Goal: Navigation & Orientation: Understand site structure

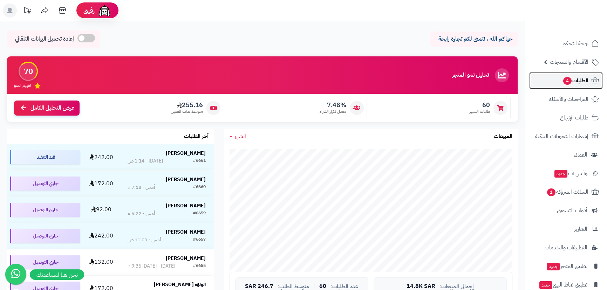
click at [577, 85] on span "الطلبات 4" at bounding box center [576, 81] width 26 height 10
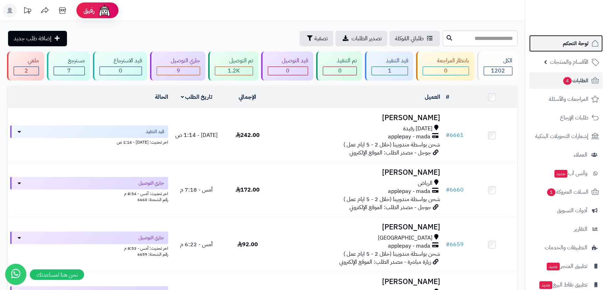
click at [557, 40] on link "لوحة التحكم" at bounding box center [567, 43] width 74 height 17
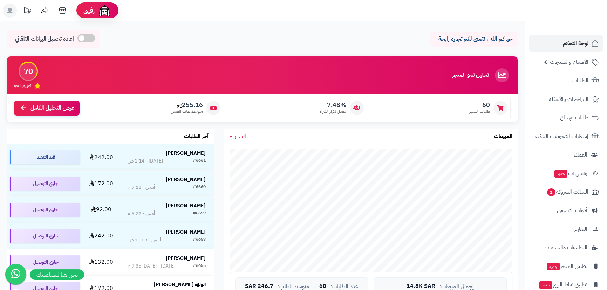
click at [241, 133] on span "الشهر" at bounding box center [241, 136] width 12 height 8
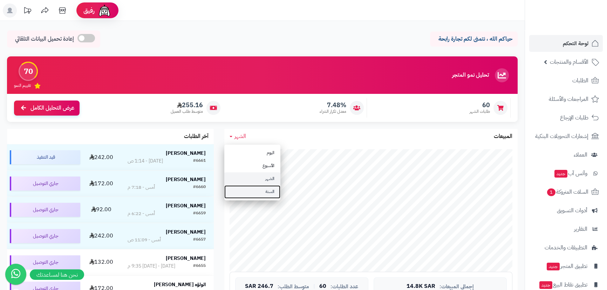
click at [263, 191] on link "السنة" at bounding box center [252, 192] width 56 height 13
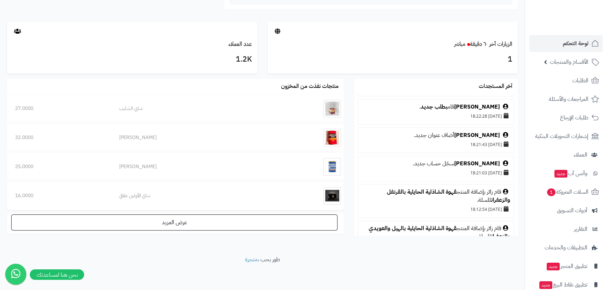
scroll to position [127, 0]
